Goal: Task Accomplishment & Management: Manage account settings

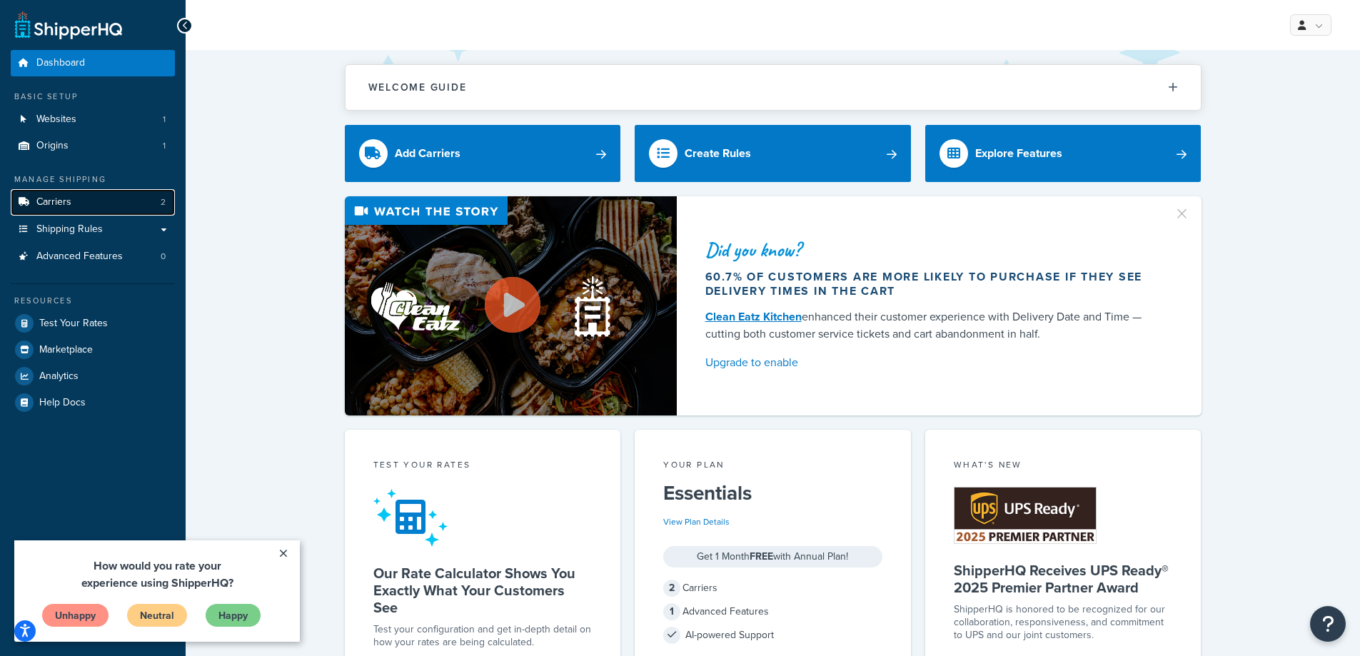
click at [103, 200] on link "Carriers 2" at bounding box center [93, 202] width 164 height 26
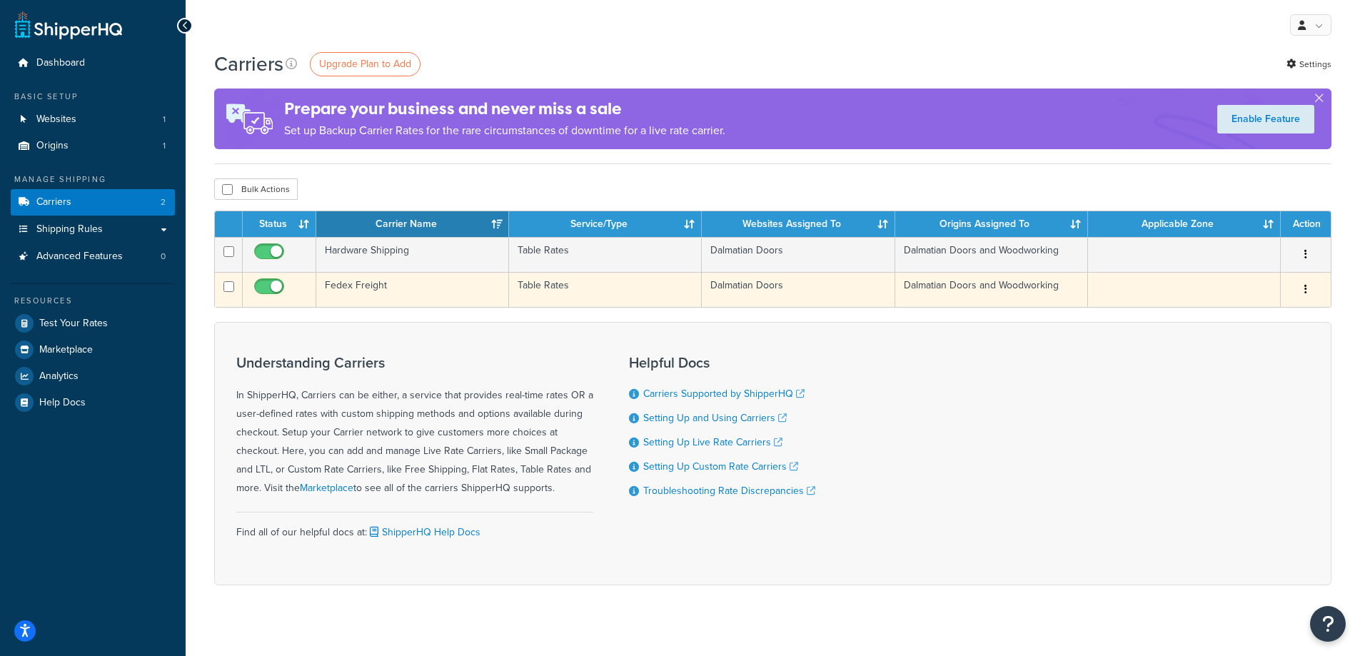
click at [1305, 288] on icon "button" at bounding box center [1305, 289] width 3 height 10
click at [1225, 318] on link "Edit" at bounding box center [1247, 317] width 113 height 29
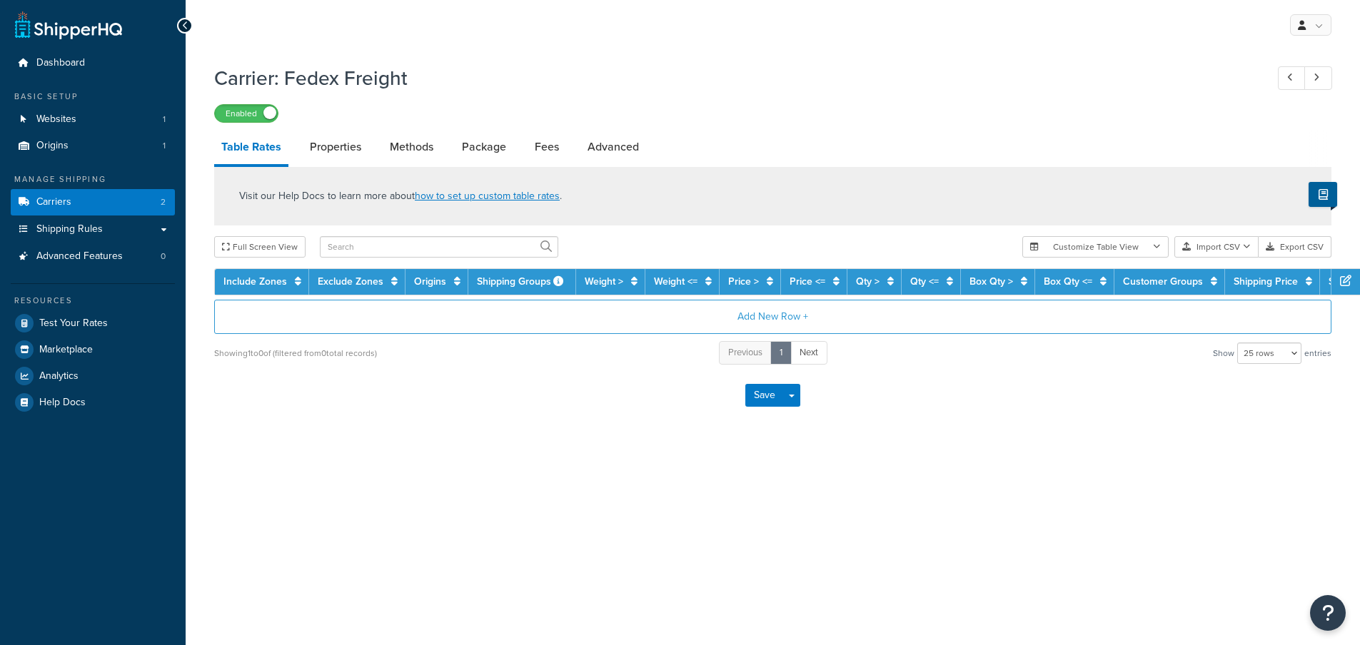
select select "25"
